Goal: Register for event/course

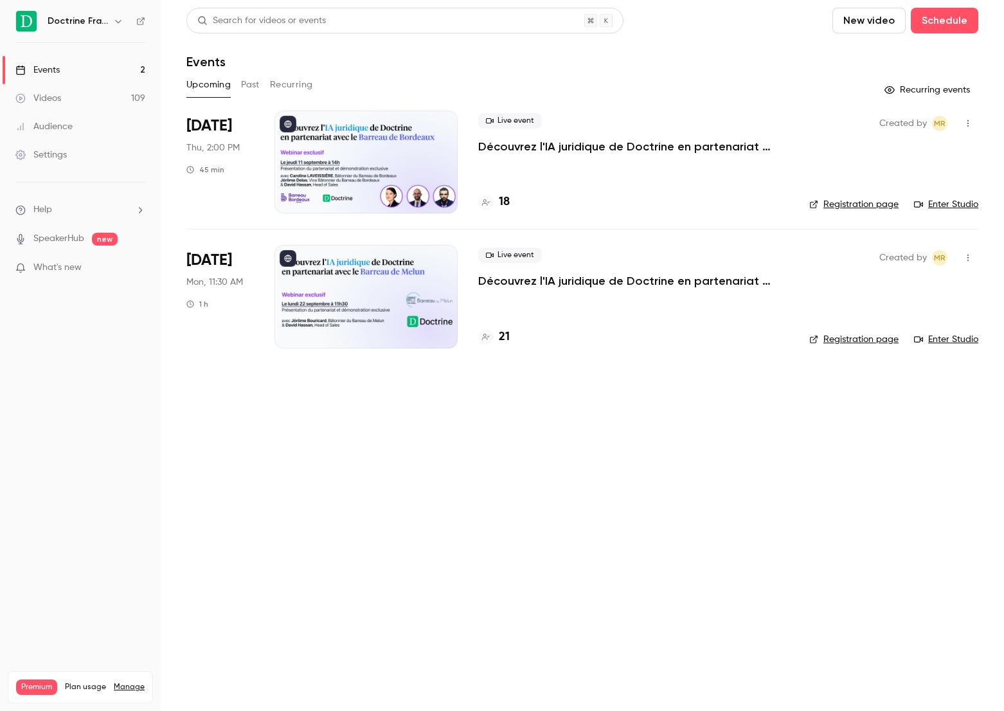
click at [498, 268] on div "Live event Découvrez l'IA juridique de Doctrine en partenariat avec le Barreau …" at bounding box center [633, 268] width 311 height 41
click at [507, 278] on p "Découvrez l'IA juridique de Doctrine en partenariat avec le Barreau de Melun" at bounding box center [633, 280] width 311 height 15
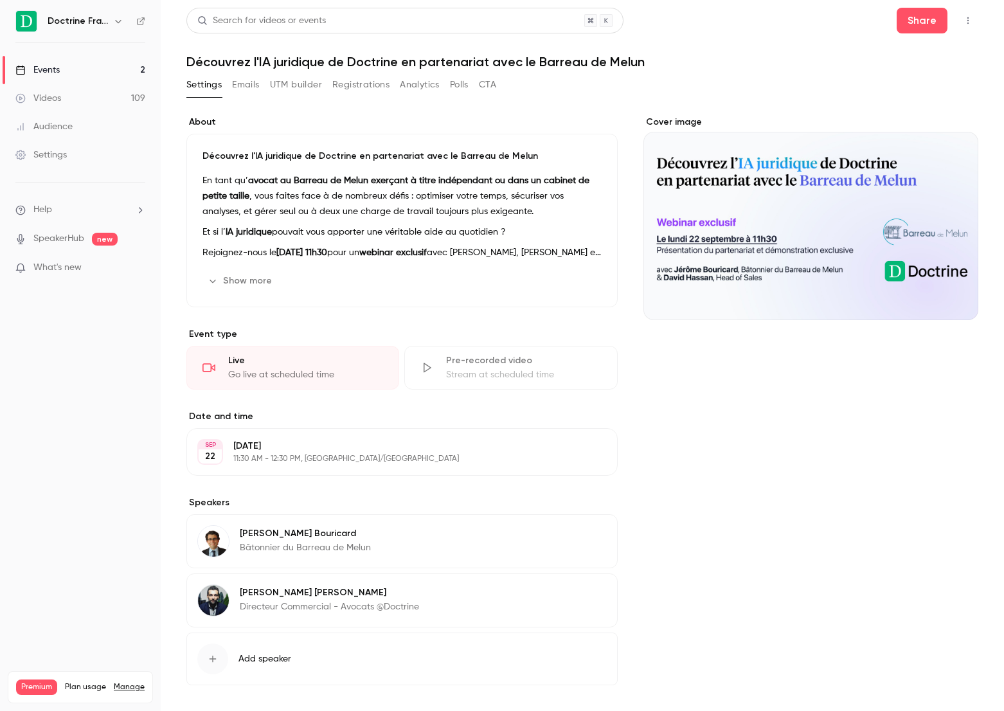
click at [354, 91] on button "Registrations" at bounding box center [360, 85] width 57 height 21
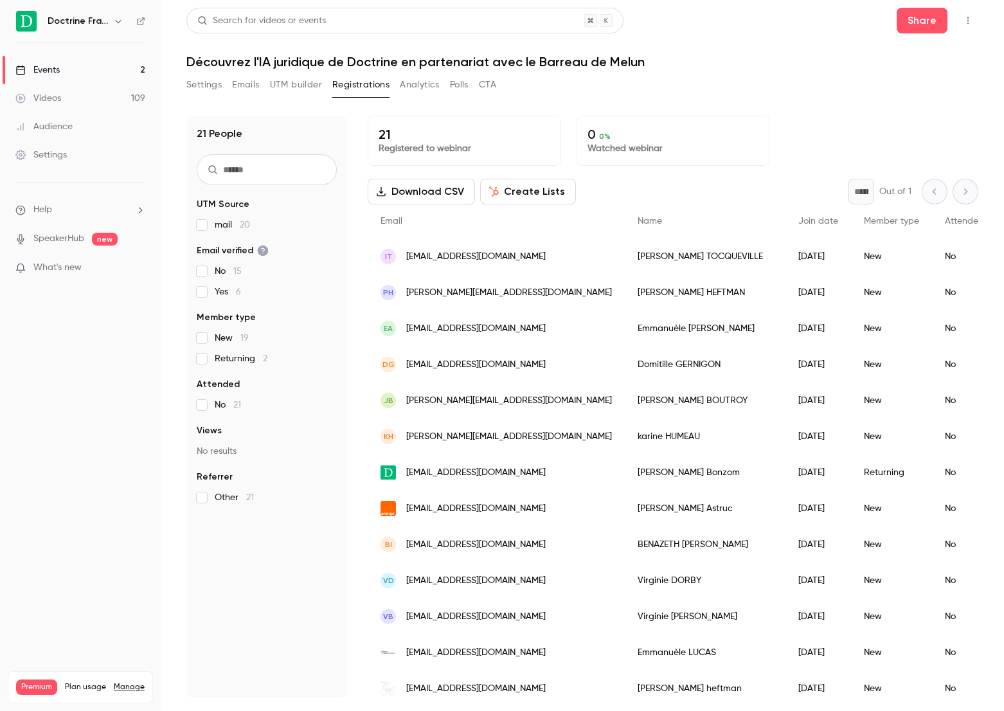
click at [200, 87] on button "Settings" at bounding box center [203, 85] width 35 height 21
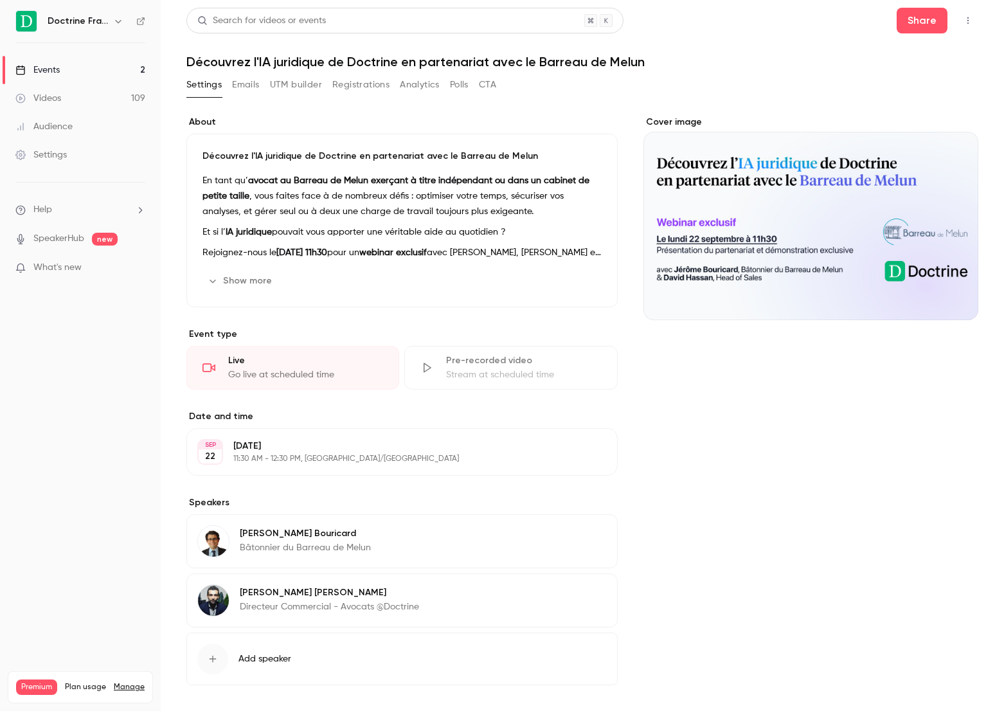
click at [129, 66] on link "Events 2" at bounding box center [80, 70] width 161 height 28
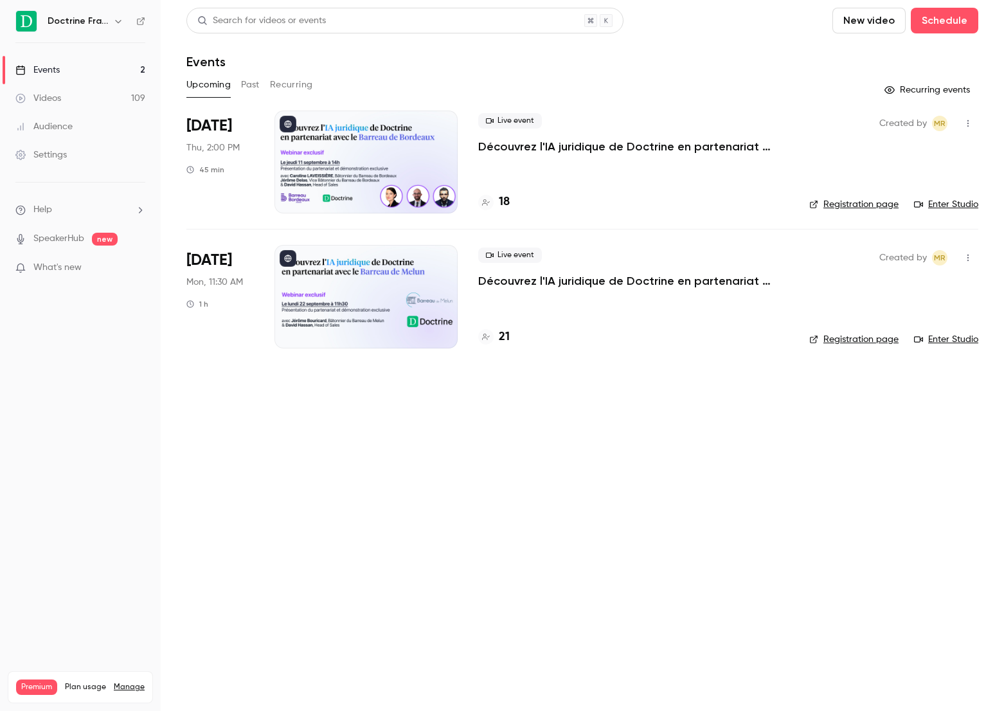
click at [633, 154] on div "Live event Découvrez l'IA juridique de Doctrine en partenariat avec le Barreau …" at bounding box center [633, 162] width 311 height 103
click at [633, 153] on p "Découvrez l'IA juridique de Doctrine en partenariat avec le Barreau de Bordeaux" at bounding box center [633, 146] width 311 height 15
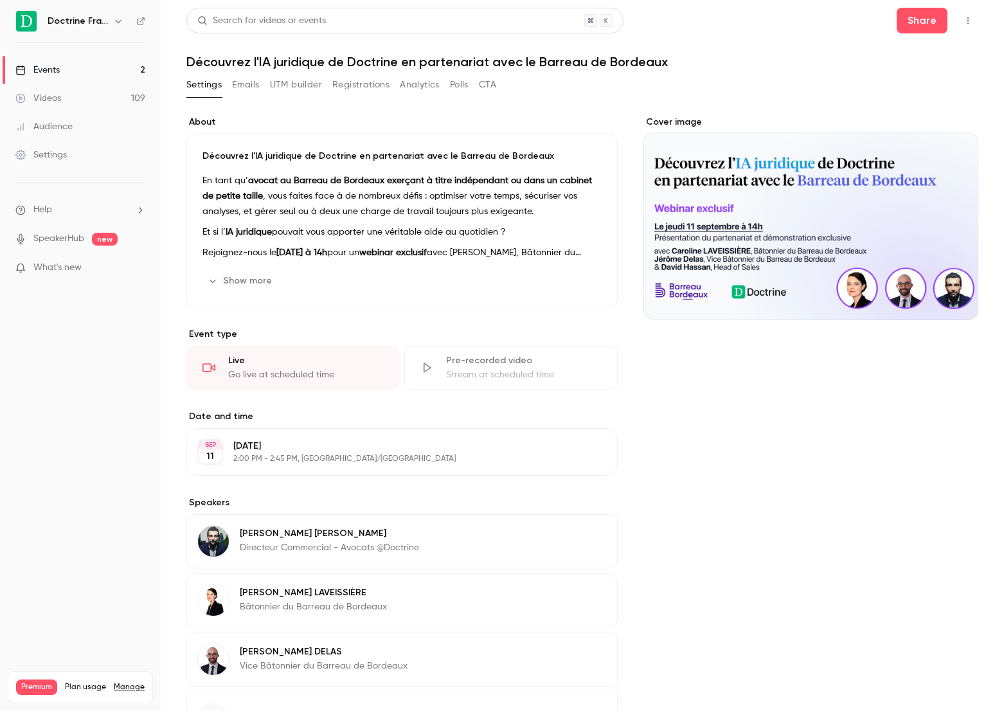
scroll to position [113, 0]
